Goal: Find specific page/section: Find specific page/section

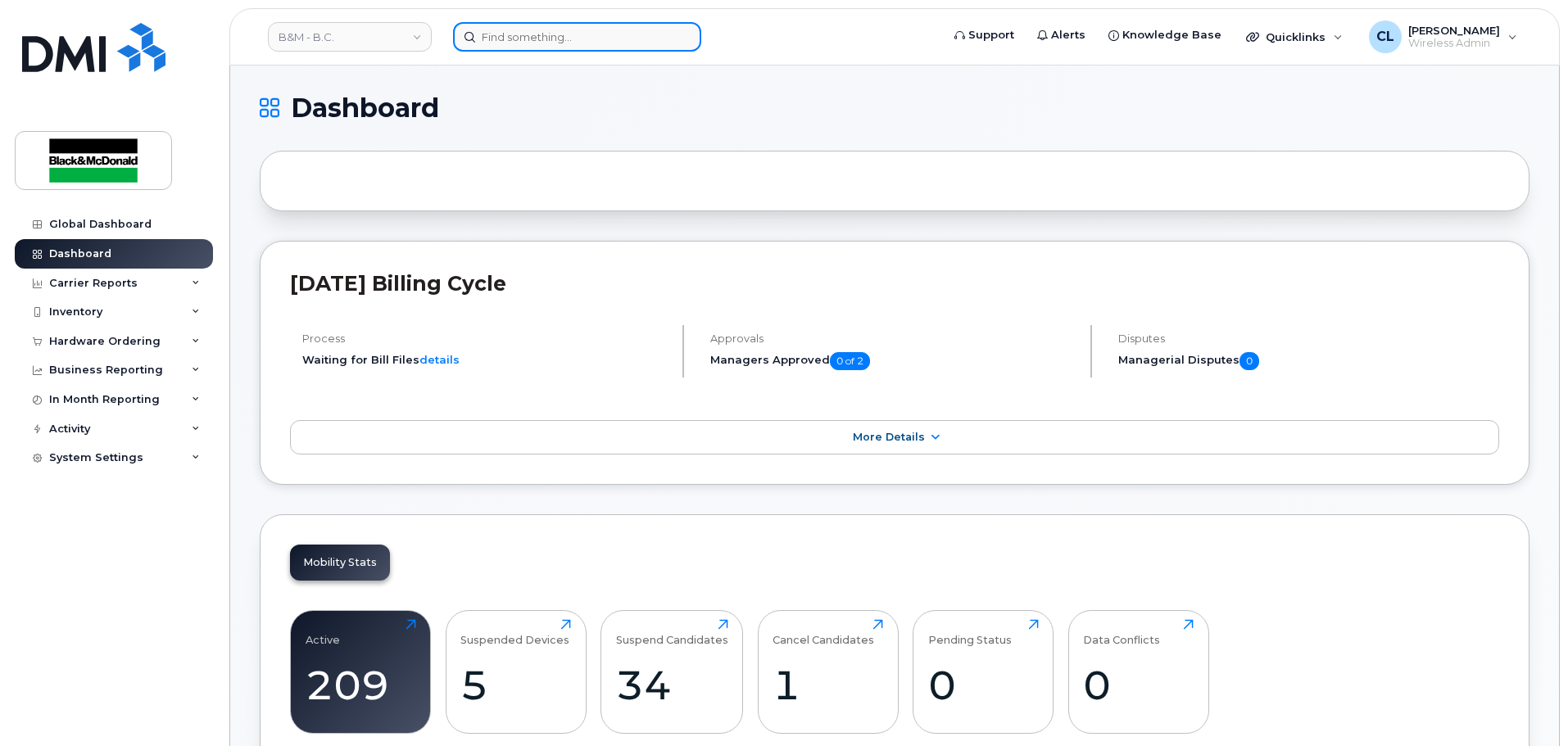
click at [559, 45] on input at bounding box center [577, 36] width 248 height 29
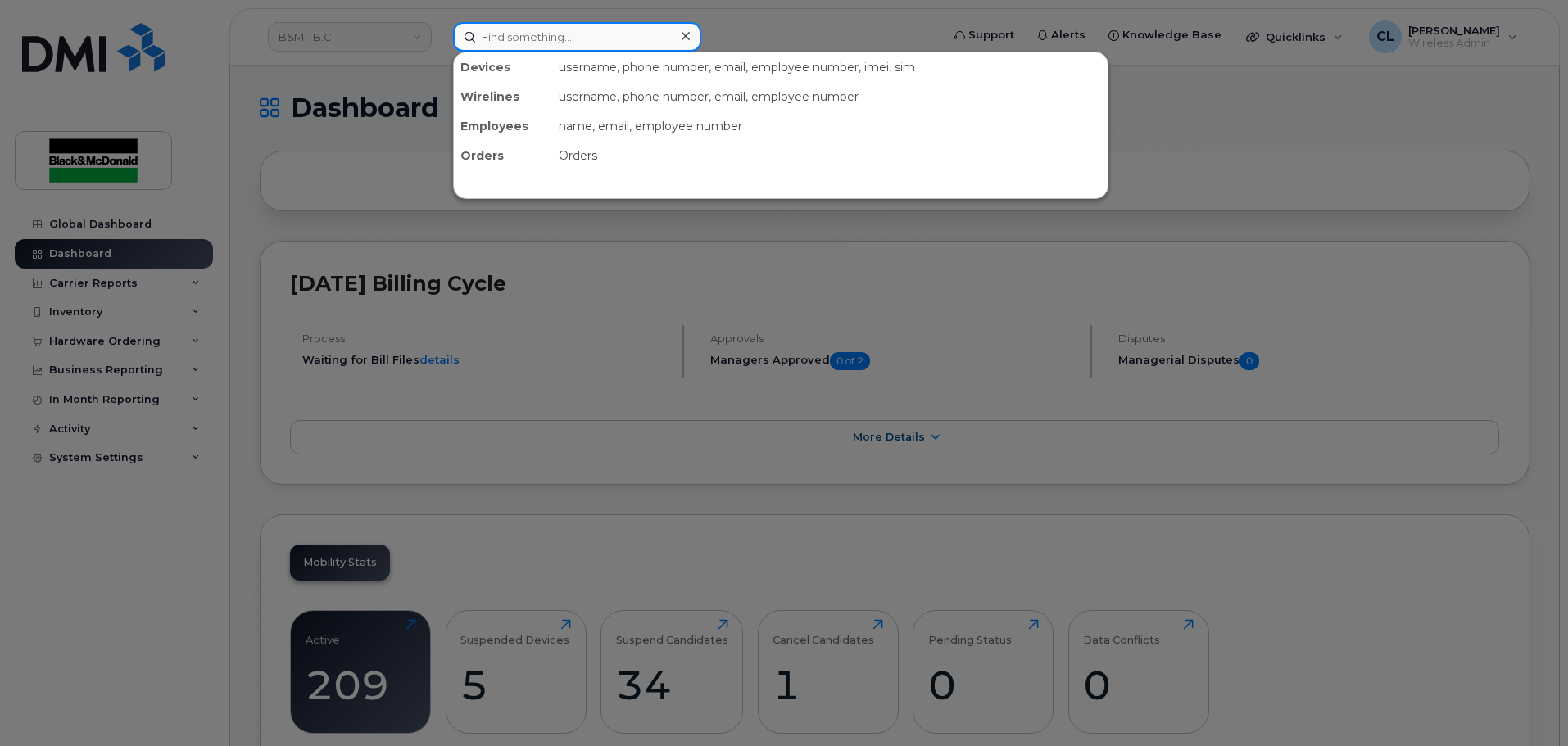
click at [537, 49] on input at bounding box center [577, 36] width 248 height 29
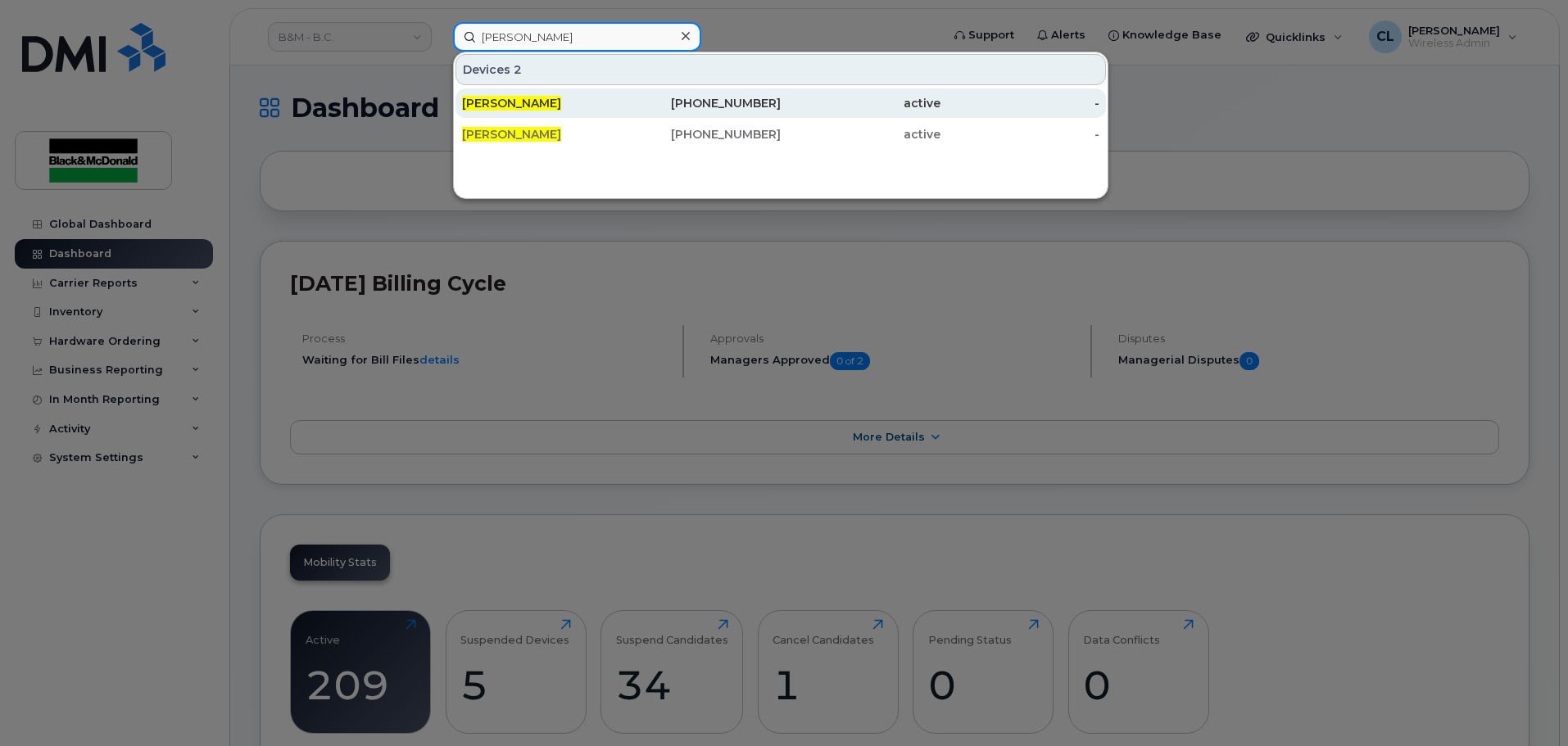
type input "ray greenwood"
click at [562, 99] on div "[PERSON_NAME]" at bounding box center [541, 102] width 159 height 16
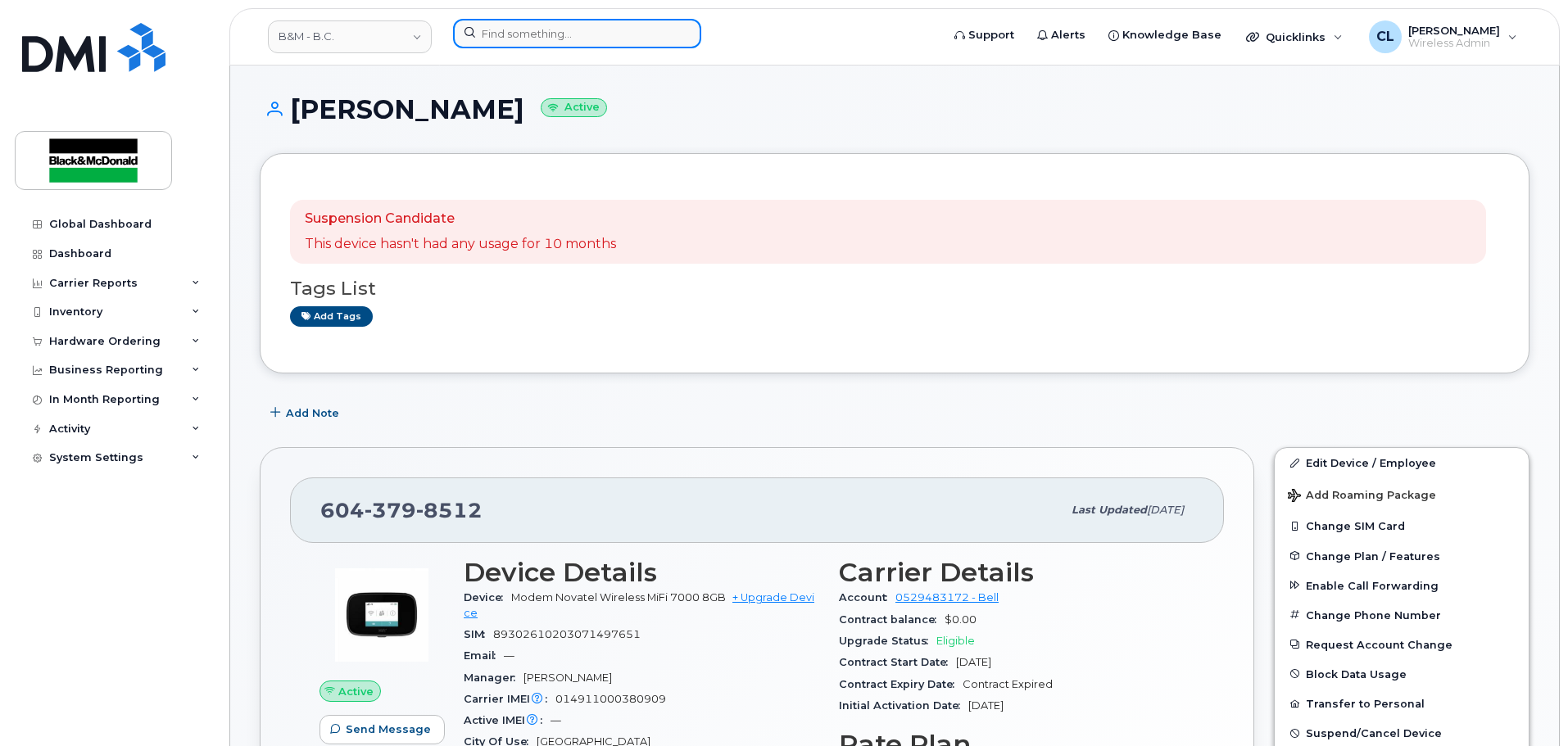
click at [521, 41] on input at bounding box center [577, 33] width 248 height 29
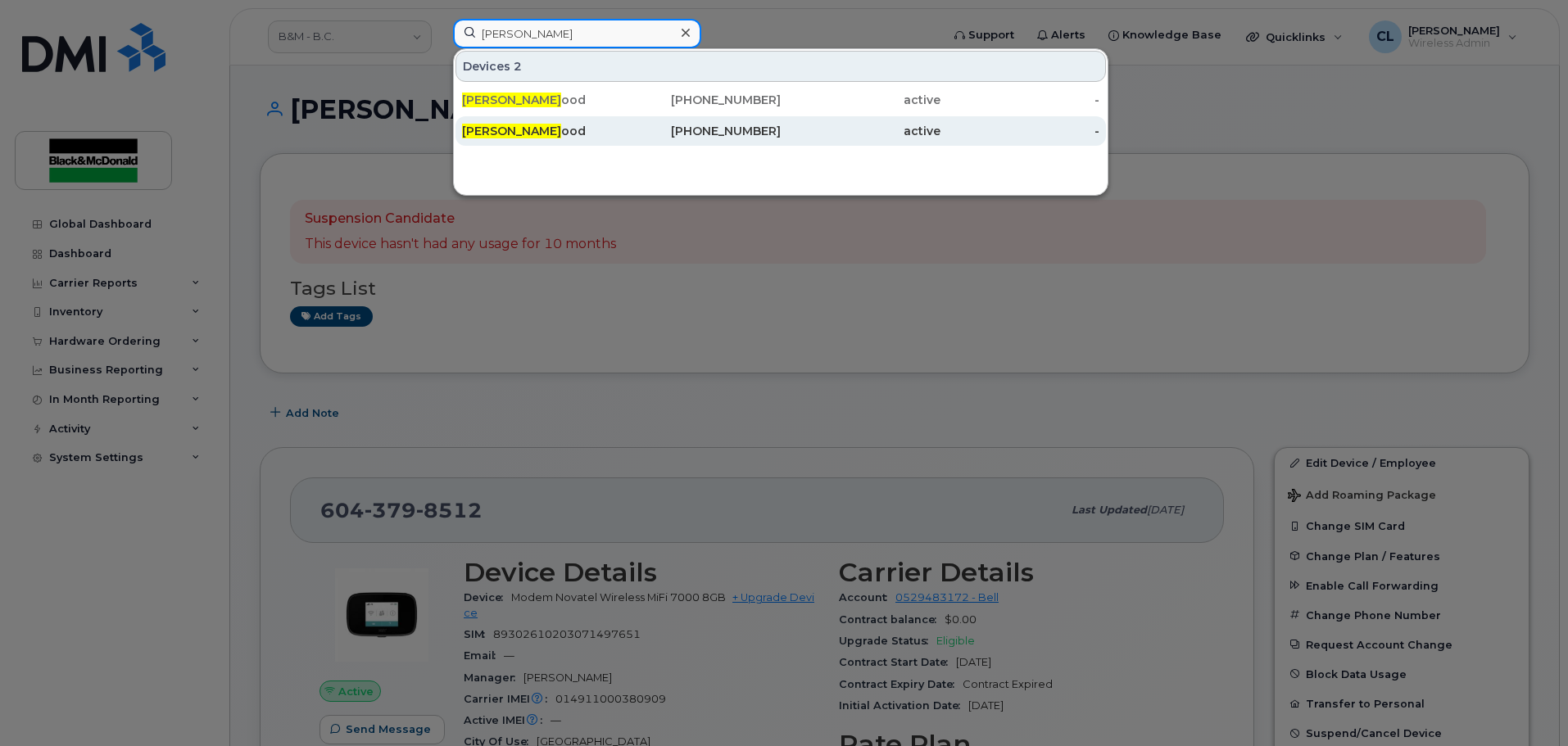
type input "[PERSON_NAME]"
click at [600, 118] on div "[PERSON_NAME] ood" at bounding box center [541, 131] width 159 height 29
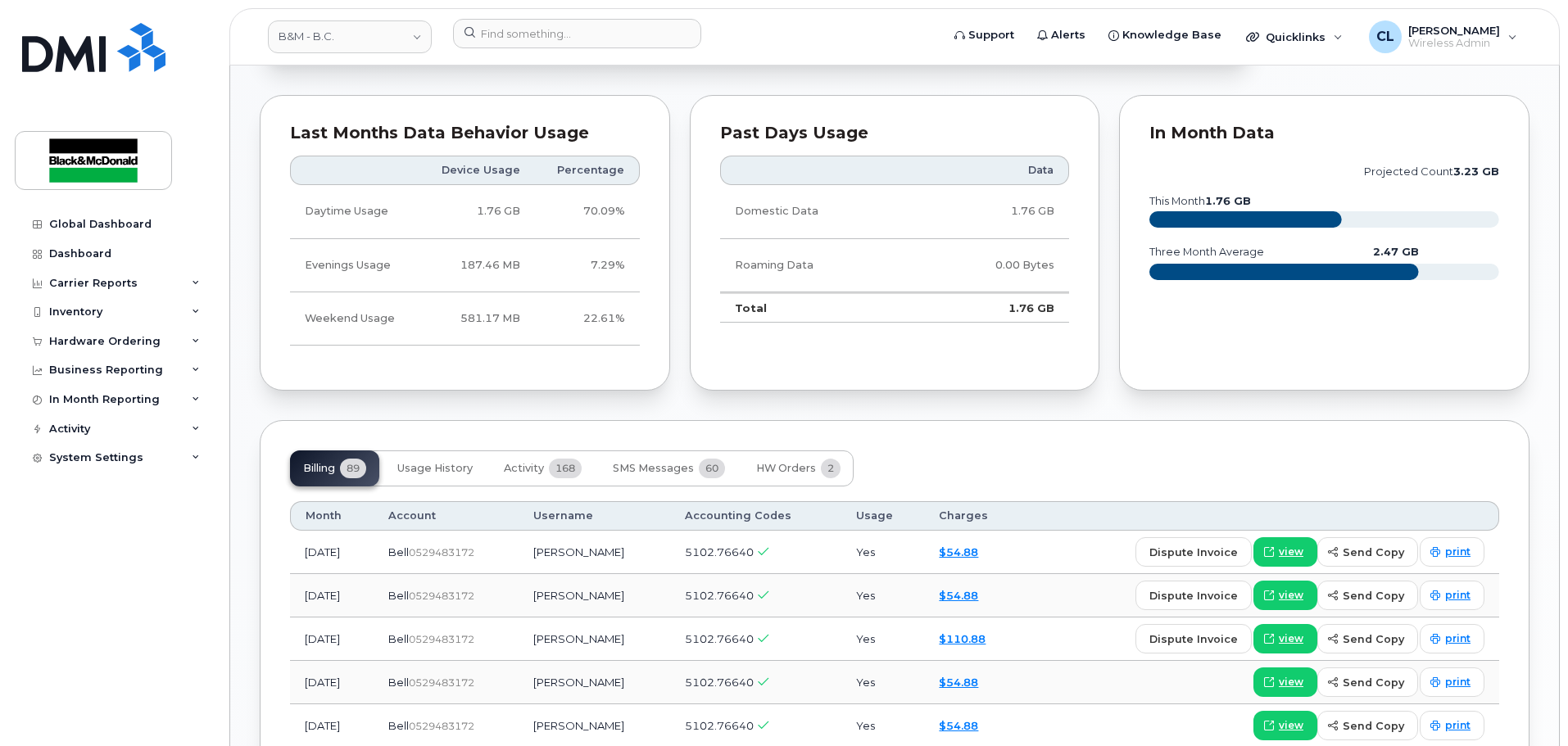
scroll to position [901, 0]
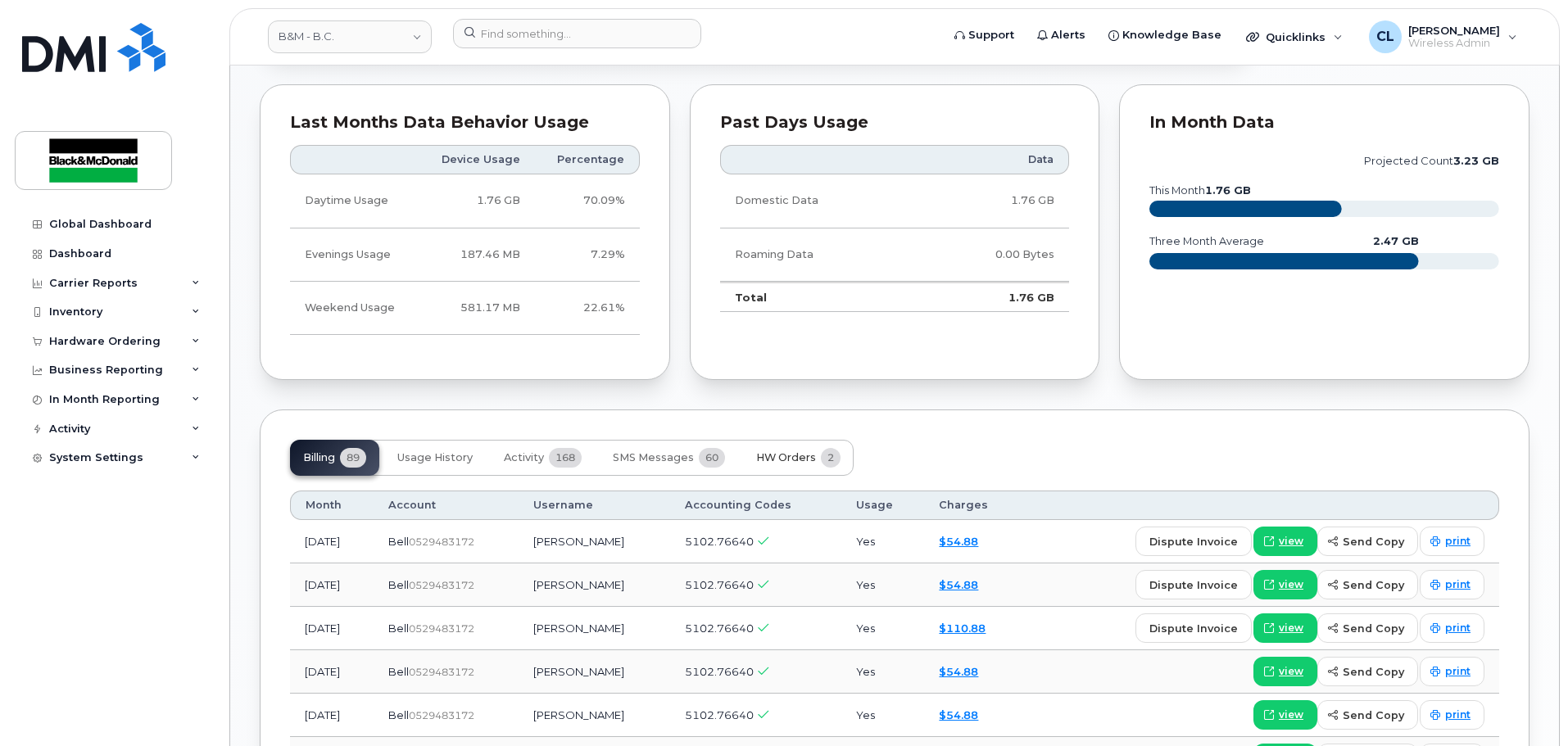
click at [763, 457] on span "HW Orders" at bounding box center [786, 458] width 60 height 13
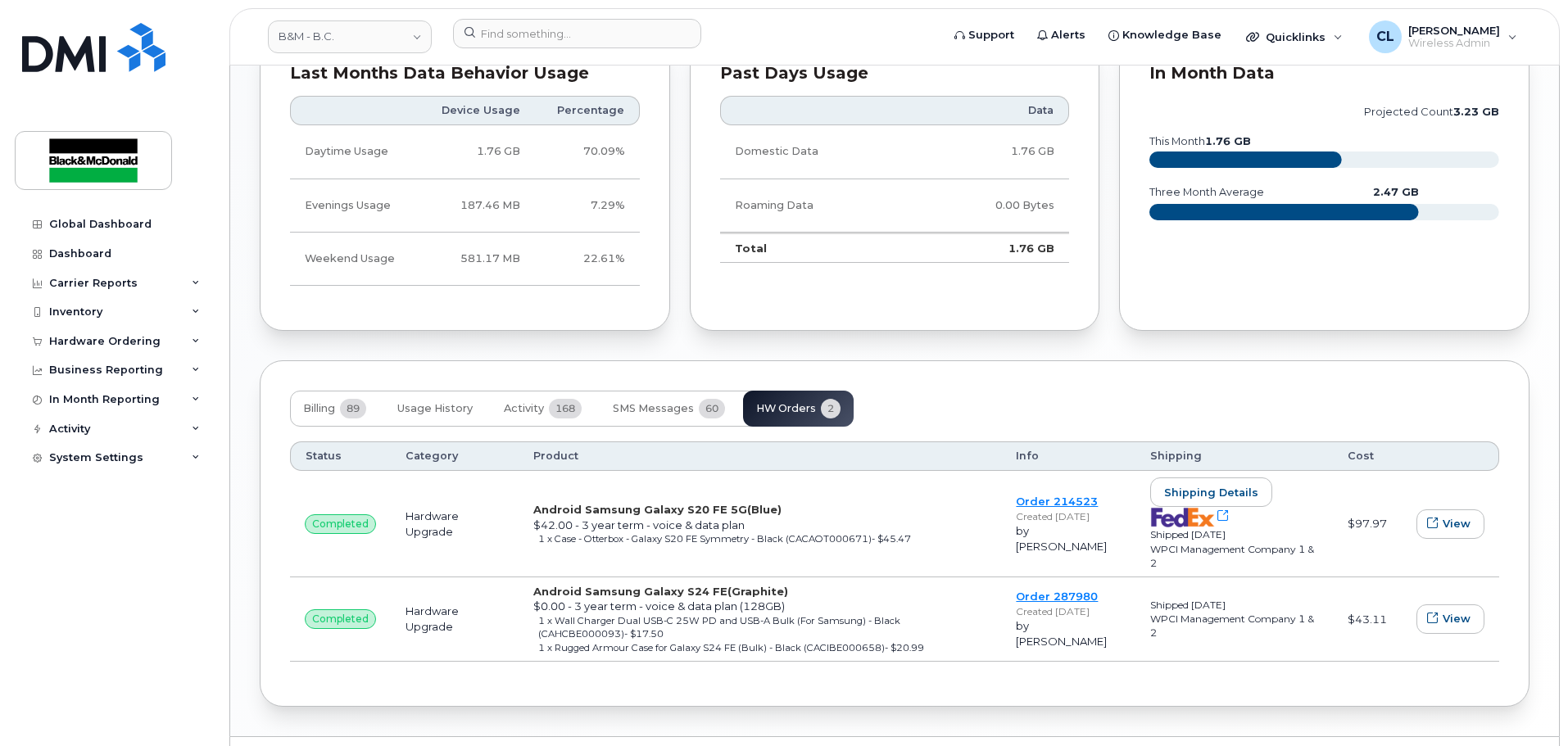
scroll to position [996, 0]
